Goal: Register for event/course

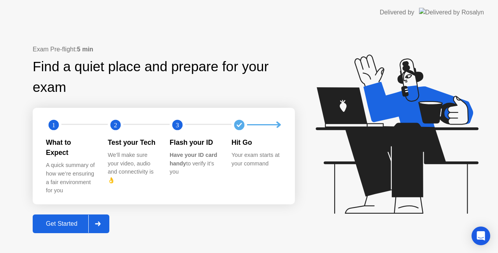
click at [97, 221] on icon at bounding box center [98, 223] width 6 height 5
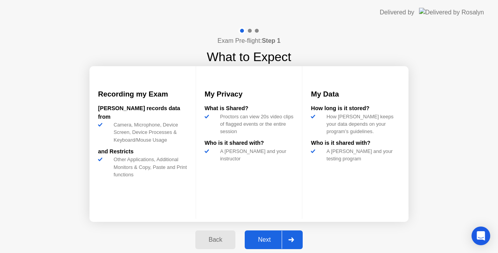
click at [301, 239] on div at bounding box center [291, 240] width 19 height 18
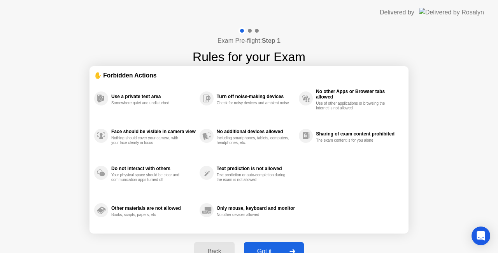
click at [290, 249] on icon at bounding box center [293, 251] width 6 height 5
select select "**********"
select select "*******"
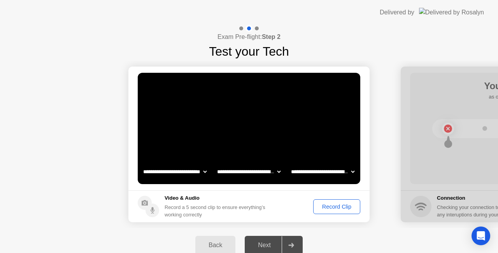
click at [341, 206] on div "Record Clip" at bounding box center [337, 207] width 42 height 6
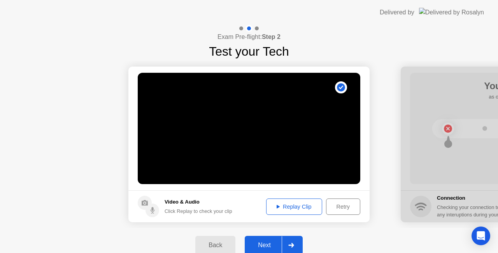
click at [296, 208] on div "Replay Clip" at bounding box center [294, 207] width 51 height 6
click at [296, 241] on div at bounding box center [291, 245] width 19 height 18
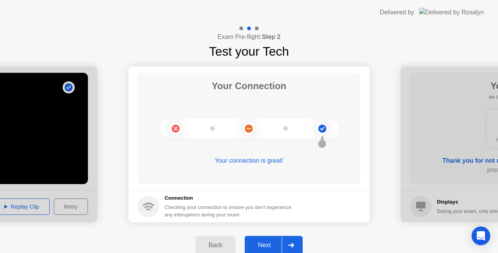
click at [291, 242] on div at bounding box center [291, 245] width 19 height 18
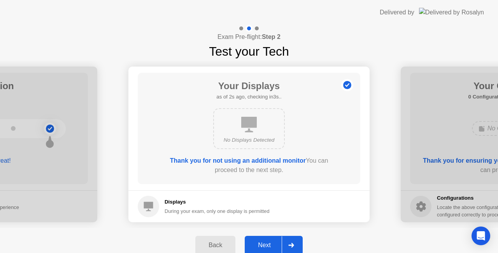
click at [295, 244] on div at bounding box center [291, 245] width 19 height 18
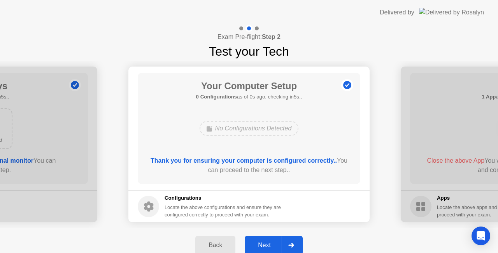
click at [295, 244] on div at bounding box center [291, 245] width 19 height 18
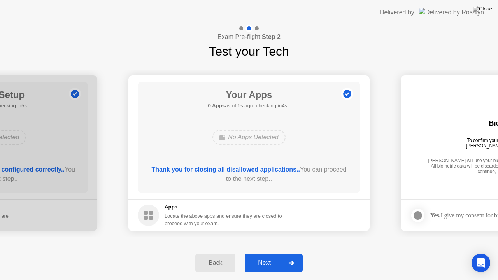
click at [292, 253] on div at bounding box center [291, 263] width 19 height 18
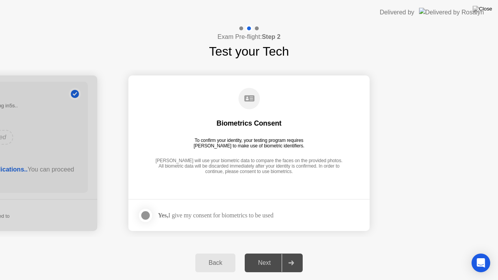
click at [146, 217] on div at bounding box center [145, 215] width 9 height 9
click at [300, 253] on div at bounding box center [291, 263] width 19 height 18
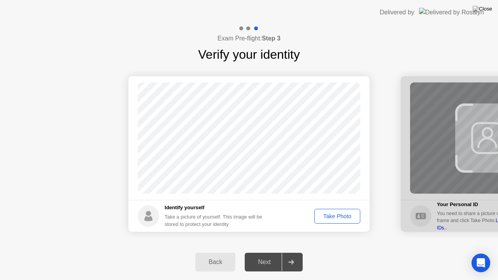
click at [339, 217] on div "Take Photo" at bounding box center [337, 216] width 40 height 6
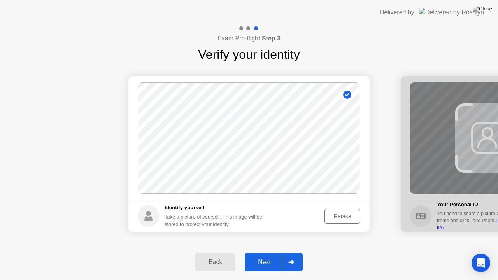
click at [335, 221] on button "Retake" at bounding box center [343, 216] width 36 height 15
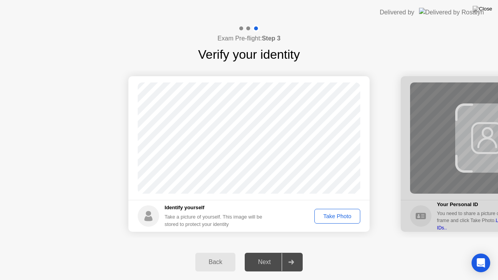
click at [344, 215] on div "Take Photo" at bounding box center [337, 216] width 40 height 6
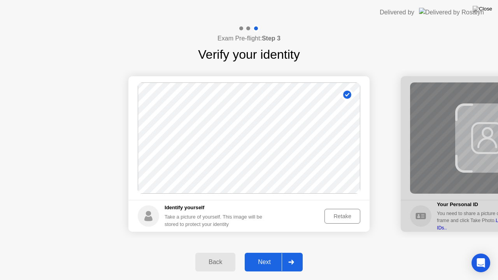
click at [291, 253] on div at bounding box center [291, 262] width 19 height 18
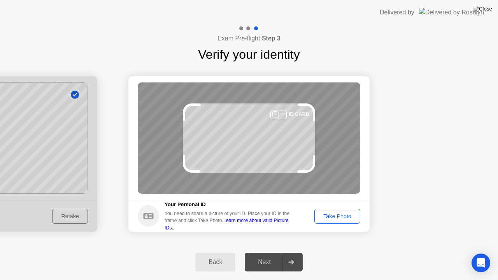
click at [336, 216] on div "Take Photo" at bounding box center [337, 216] width 40 height 6
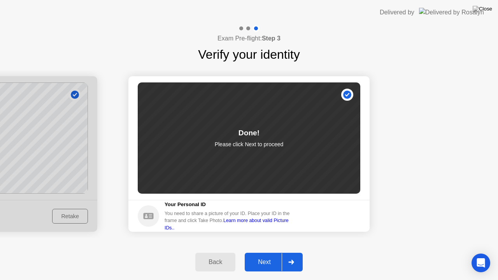
click at [296, 253] on div at bounding box center [291, 262] width 19 height 18
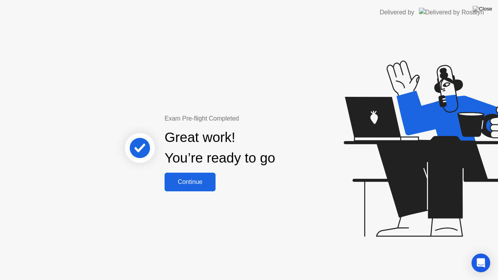
click at [204, 182] on div "Continue" at bounding box center [190, 182] width 46 height 7
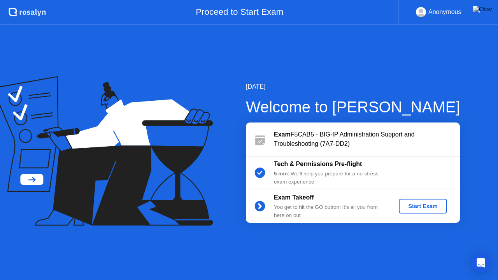
click at [422, 206] on div "Start Exam" at bounding box center [423, 206] width 42 height 6
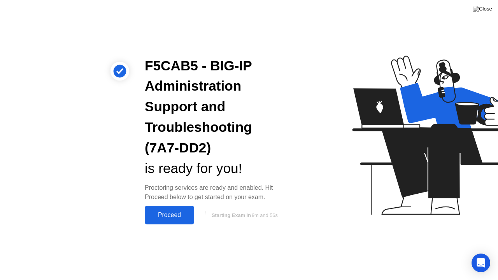
click at [172, 214] on div "Proceed" at bounding box center [169, 215] width 45 height 7
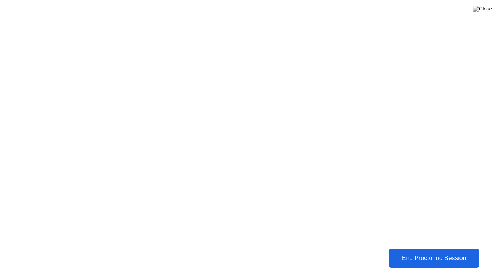
click at [424, 253] on div "End Proctoring Session" at bounding box center [434, 258] width 86 height 7
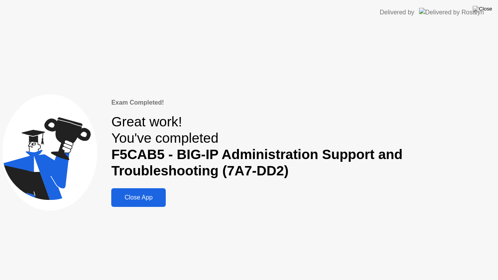
click at [125, 188] on button "Close App" at bounding box center [138, 197] width 54 height 19
